Goal: Find specific page/section: Find specific page/section

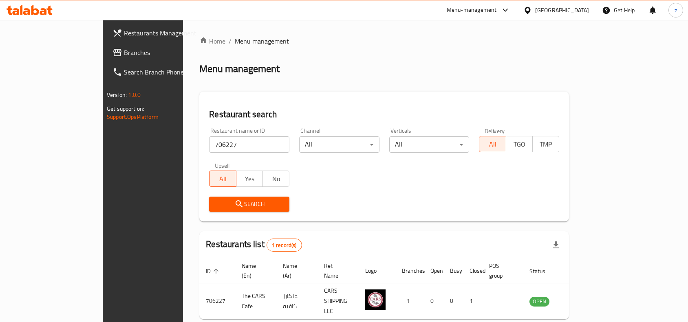
scroll to position [25, 0]
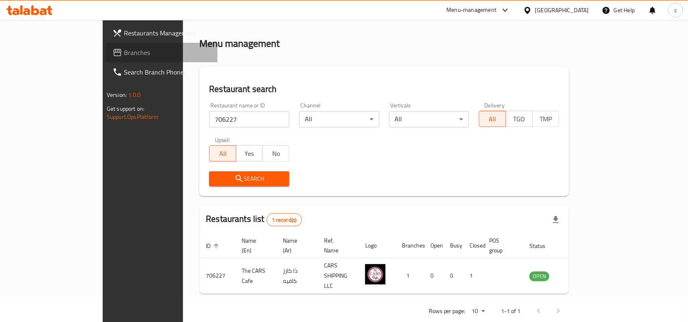
click at [124, 51] on span "Branches" at bounding box center [167, 53] width 87 height 10
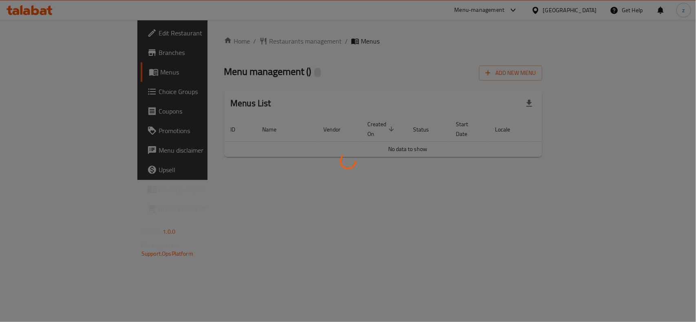
click at [227, 39] on div at bounding box center [348, 161] width 696 height 322
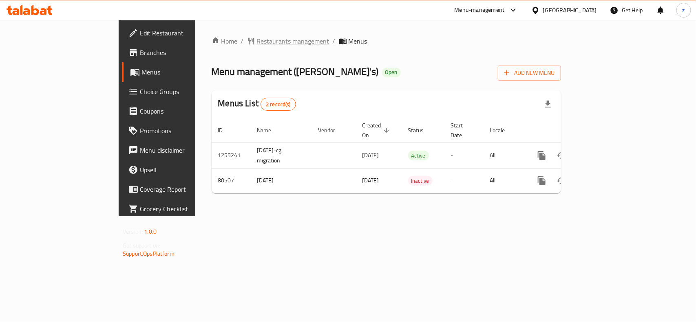
click at [257, 42] on span "Restaurants management" at bounding box center [293, 41] width 73 height 10
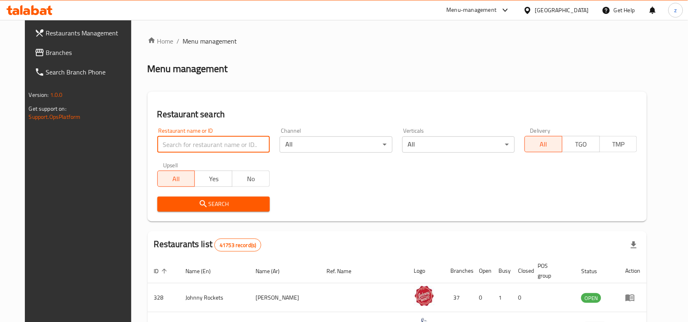
click at [229, 145] on input "search" at bounding box center [213, 145] width 112 height 16
paste input "600358"
type input "600358"
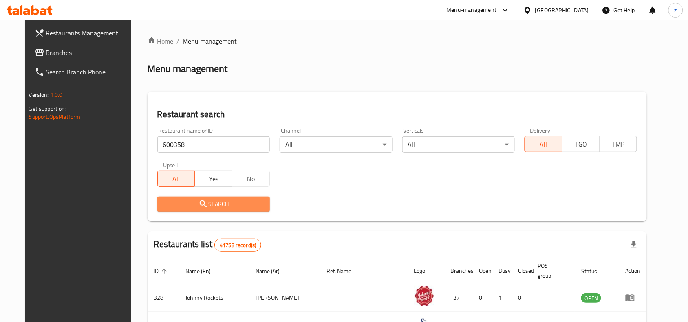
click at [198, 202] on span "Search" at bounding box center [213, 204] width 99 height 10
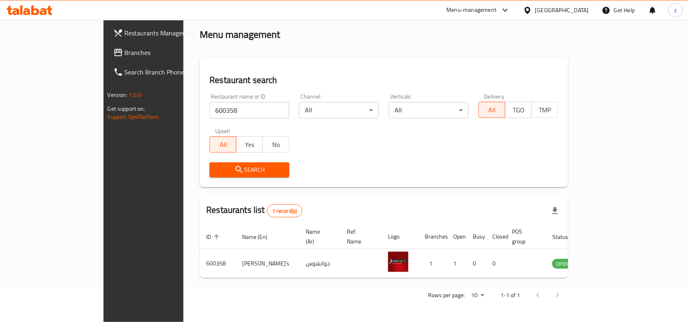
scroll to position [25, 0]
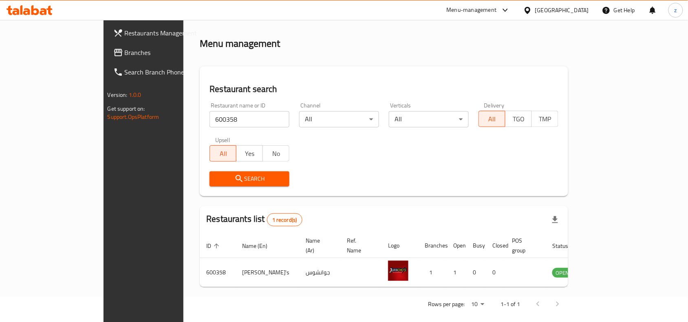
click at [443, 280] on div "Home / Menu management Menu management Restaurant search Restaurant name or ID …" at bounding box center [384, 163] width 368 height 304
click at [125, 51] on span "Branches" at bounding box center [168, 53] width 87 height 10
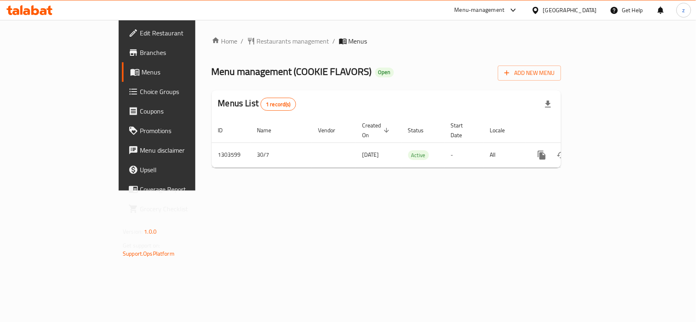
click at [257, 41] on span "Restaurants management" at bounding box center [293, 41] width 73 height 10
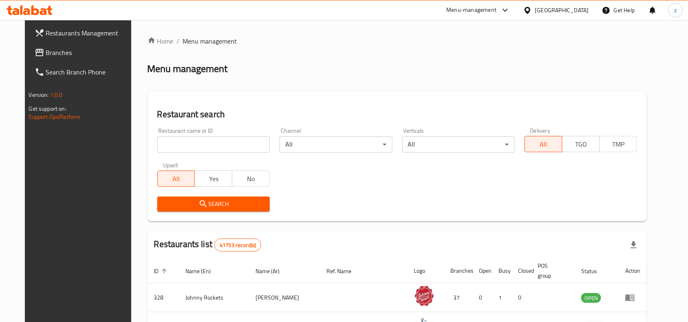
click at [184, 146] on input "search" at bounding box center [213, 145] width 112 height 16
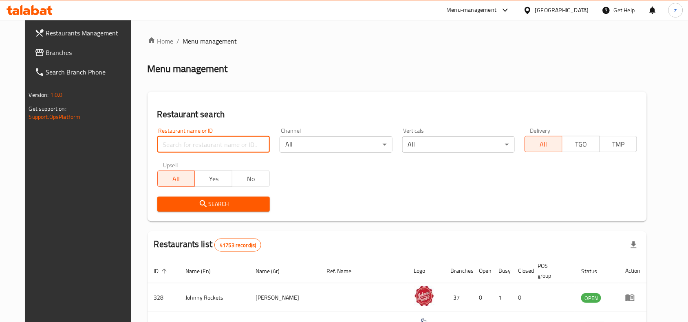
paste input "702903"
type input "702903"
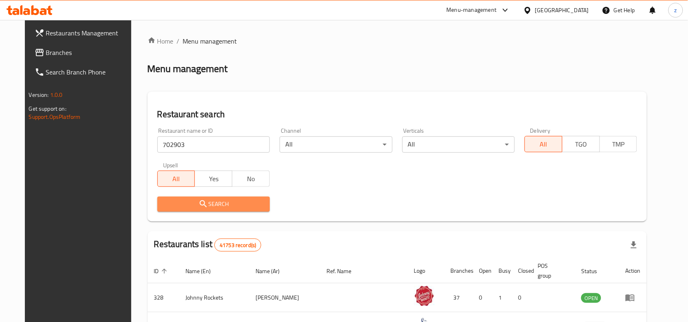
click at [179, 206] on span "Search" at bounding box center [213, 204] width 99 height 10
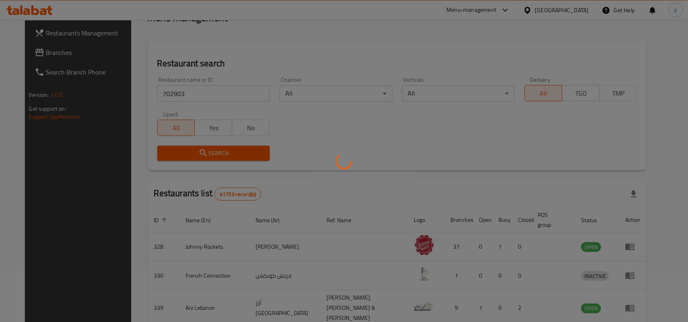
scroll to position [25, 0]
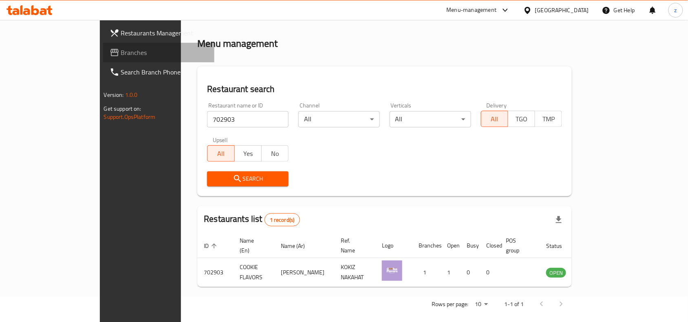
click at [121, 51] on span "Branches" at bounding box center [164, 53] width 87 height 10
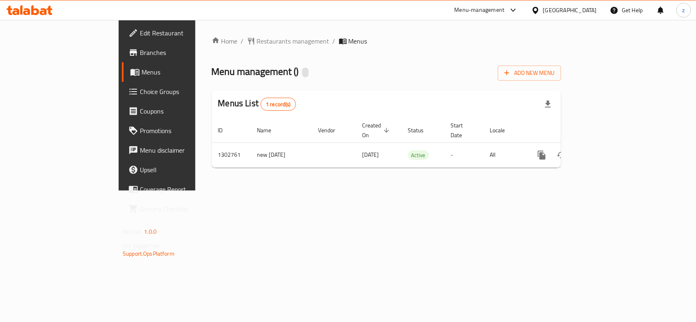
click at [257, 43] on span "Restaurants management" at bounding box center [293, 41] width 73 height 10
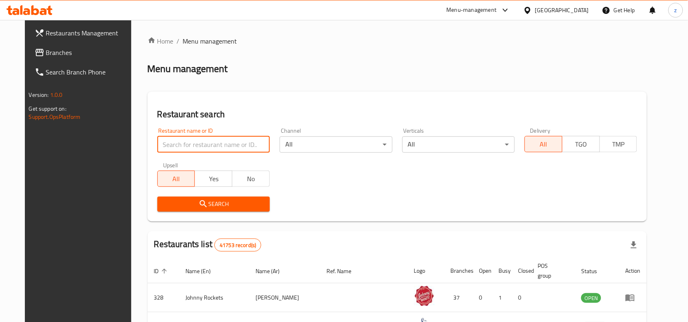
click at [201, 144] on input "search" at bounding box center [213, 145] width 112 height 16
paste input "702314"
type input "702314"
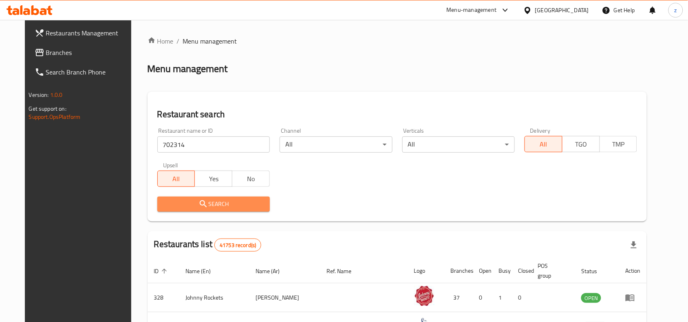
click at [213, 197] on button "Search" at bounding box center [213, 204] width 112 height 15
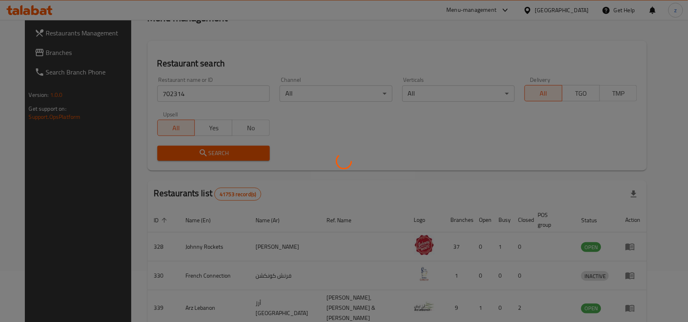
scroll to position [25, 0]
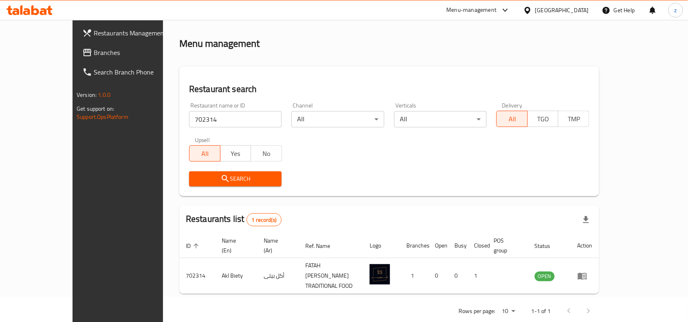
click at [551, 14] on div "[GEOGRAPHIC_DATA]" at bounding box center [562, 10] width 54 height 9
click at [94, 56] on span "Branches" at bounding box center [137, 53] width 87 height 10
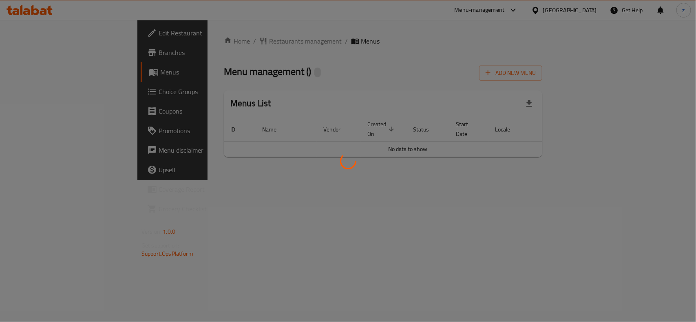
click at [201, 38] on div at bounding box center [348, 161] width 696 height 322
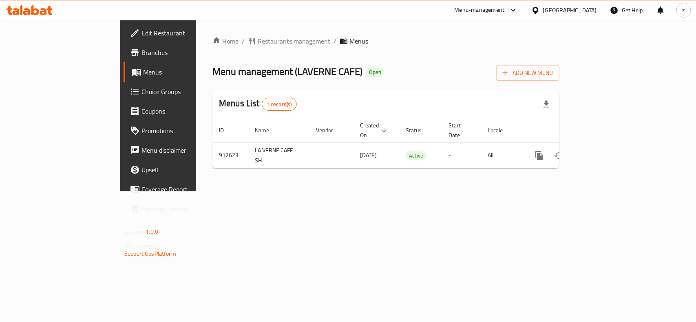
click at [206, 43] on div at bounding box center [348, 161] width 696 height 322
click at [258, 43] on span "Restaurants management" at bounding box center [294, 41] width 73 height 10
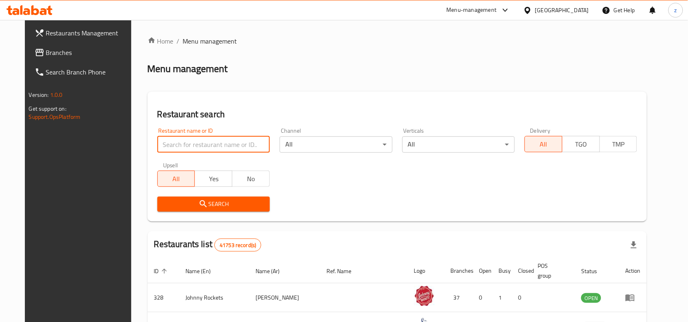
click at [200, 142] on input "search" at bounding box center [213, 145] width 112 height 16
paste input "658607"
type input "658607"
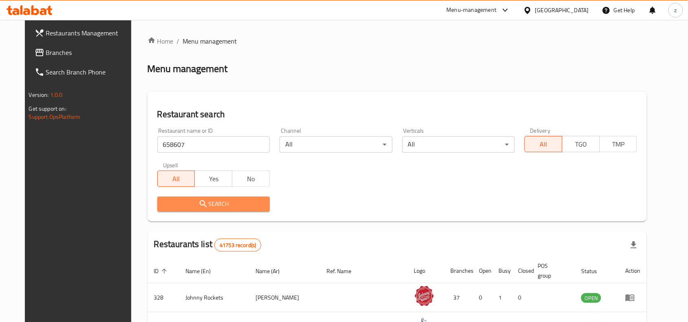
click at [203, 200] on span "Search" at bounding box center [213, 204] width 99 height 10
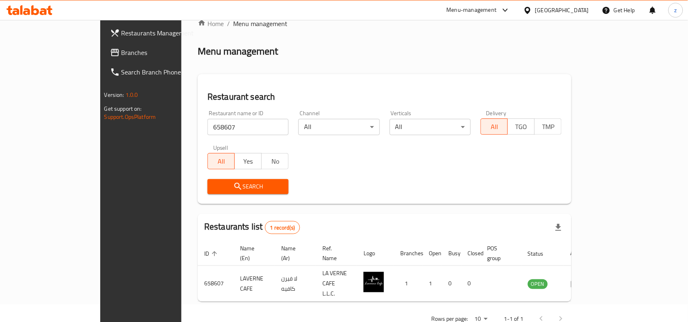
scroll to position [25, 0]
